Goal: Information Seeking & Learning: Get advice/opinions

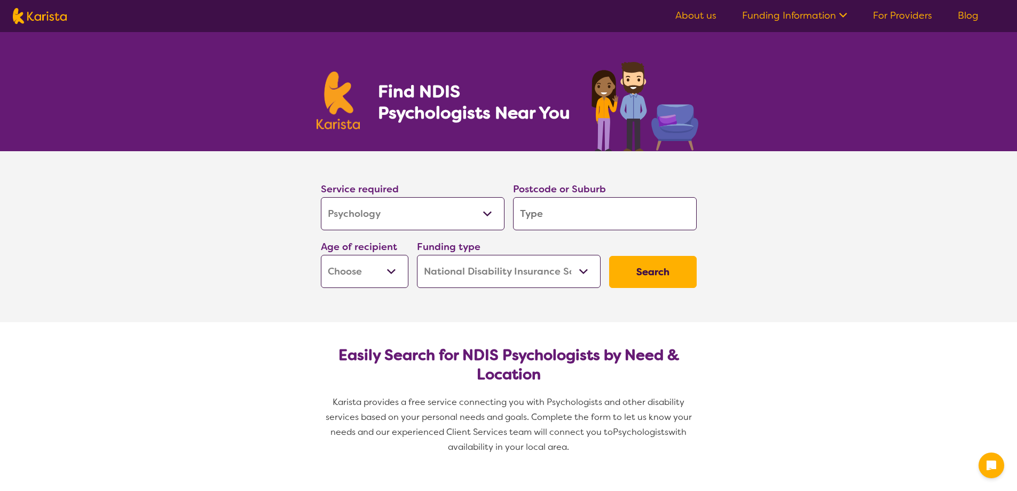
select select "Psychology"
select select "NDIS"
select select "Psychology"
select select "NDIS"
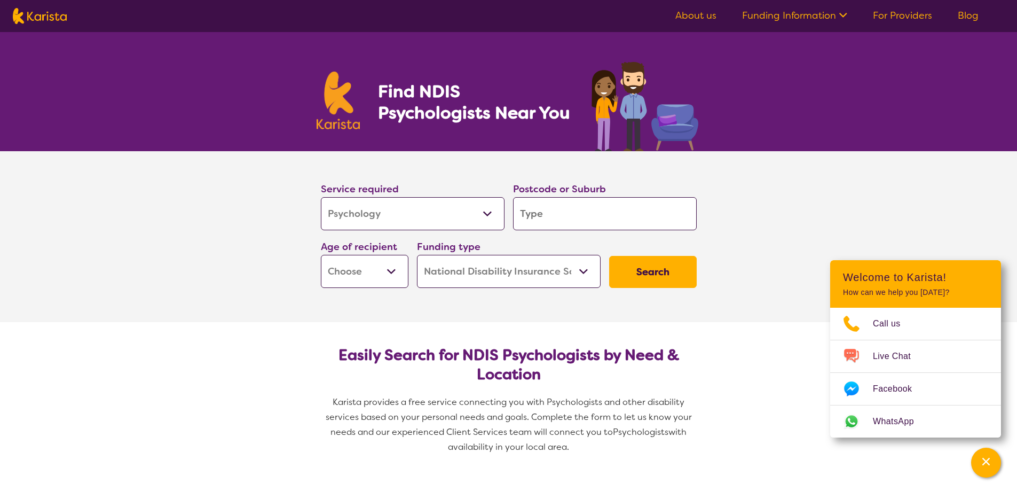
click at [557, 217] on input "search" at bounding box center [605, 213] width 184 height 33
type input "3358"
click at [654, 274] on button "Search" at bounding box center [653, 272] width 88 height 32
click at [395, 273] on select "Early Childhood - 0 to 9 Child - 10 to 11 Adolescent - 12 to 17 Adult - 18 to 6…" at bounding box center [365, 271] width 88 height 33
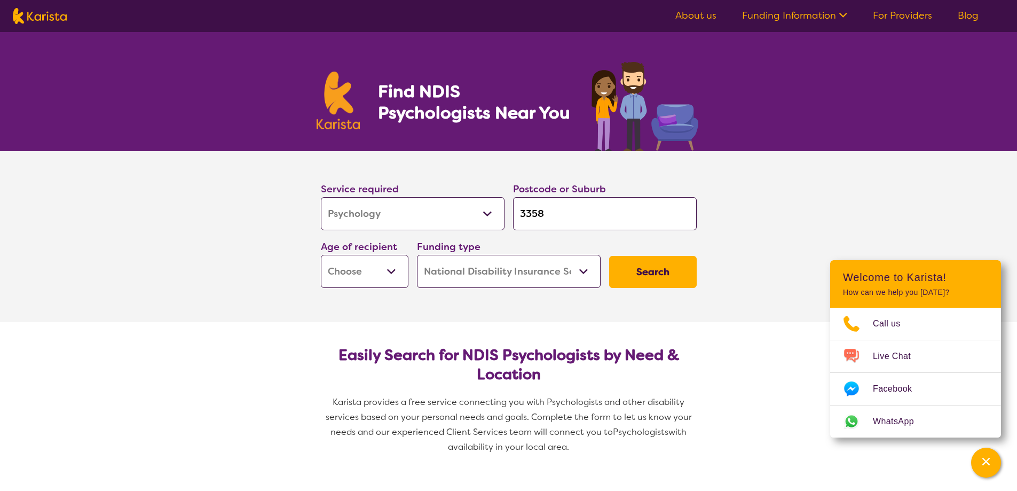
select select "AS"
click at [321, 255] on select "Early Childhood - 0 to 9 Child - 10 to 11 Adolescent - 12 to 17 Adult - 18 to 6…" at bounding box center [365, 271] width 88 height 33
select select "AS"
click at [654, 279] on button "Search" at bounding box center [653, 272] width 88 height 32
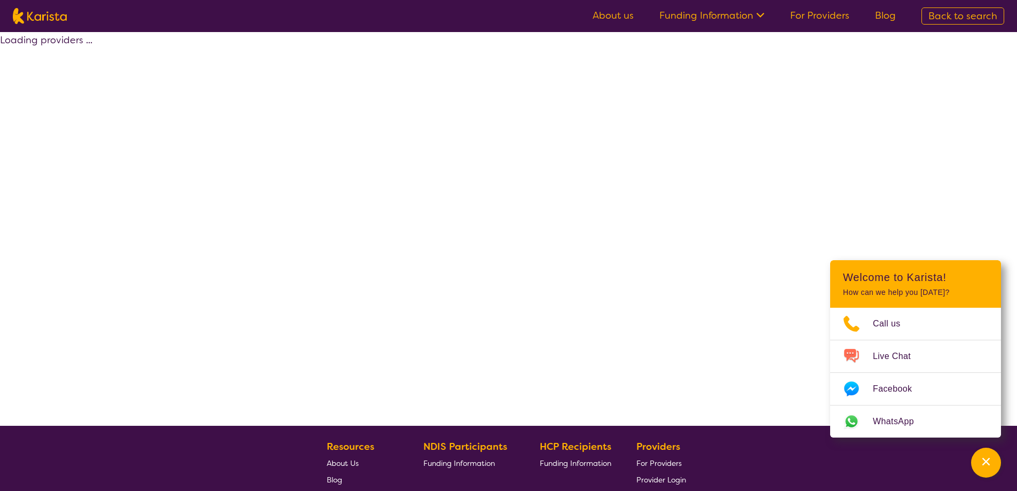
select select "by_score"
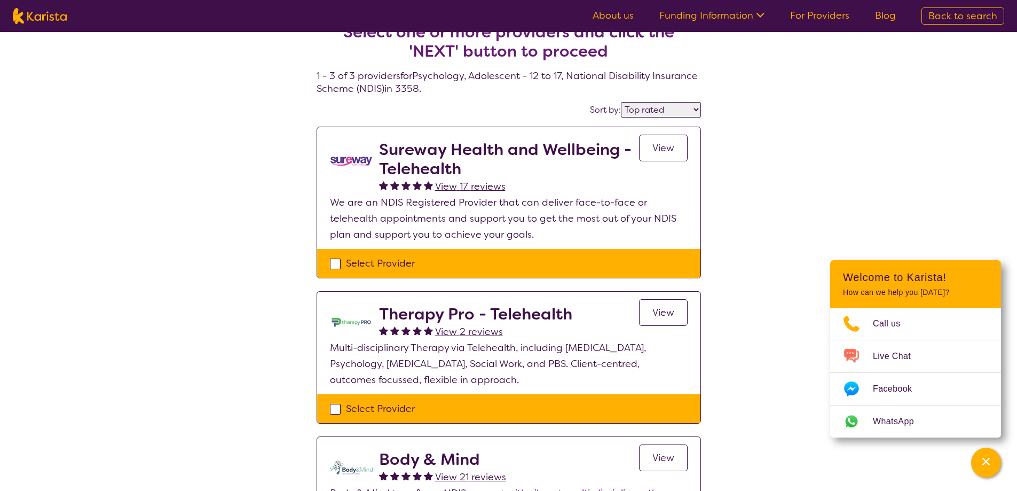
scroll to position [183, 0]
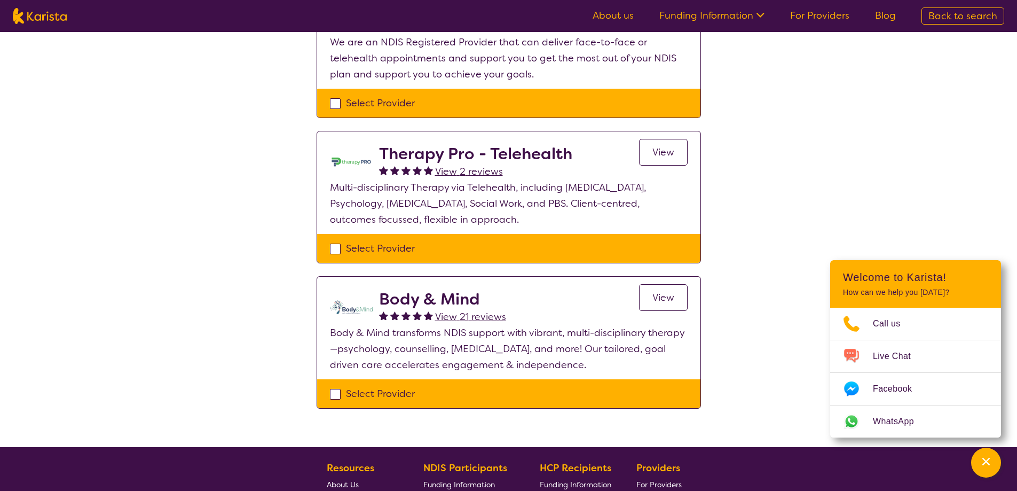
click at [669, 303] on span "View" at bounding box center [663, 297] width 22 height 13
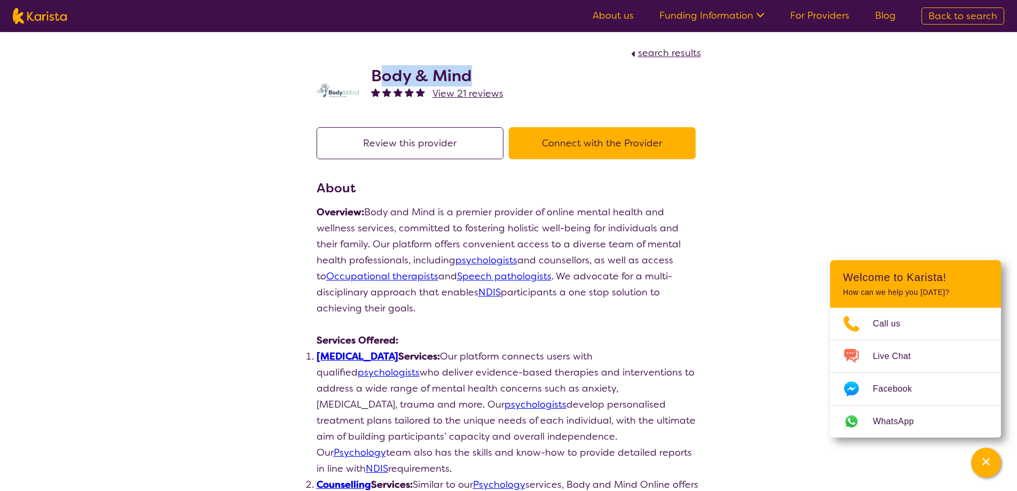
drag, startPoint x: 493, startPoint y: 71, endPoint x: 379, endPoint y: 68, distance: 113.7
click at [379, 68] on h2 "Body & Mind" at bounding box center [437, 75] width 132 height 19
click at [448, 97] on span "View 21 reviews" at bounding box center [467, 93] width 71 height 13
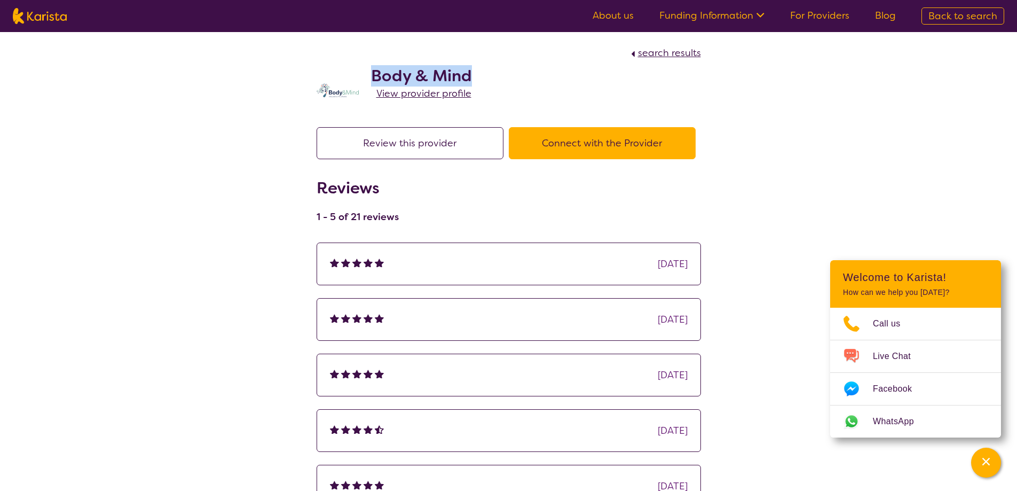
drag, startPoint x: 369, startPoint y: 72, endPoint x: 472, endPoint y: 70, distance: 103.0
click at [472, 70] on div "Body & Mind View provider profile" at bounding box center [509, 87] width 384 height 53
copy h2 "Body & Mind"
